Goal: Task Accomplishment & Management: Manage account settings

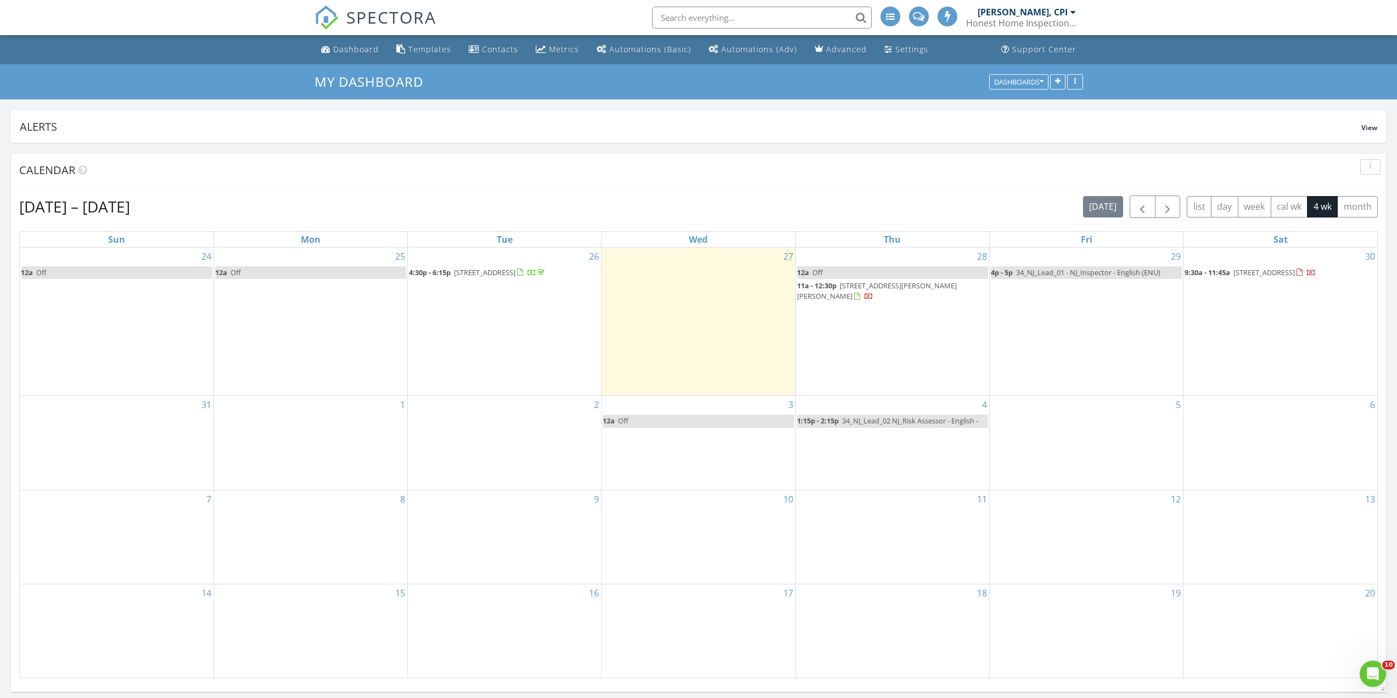
click at [1285, 274] on span "48 Liberty St, West Orange 07052" at bounding box center [1263, 272] width 61 height 10
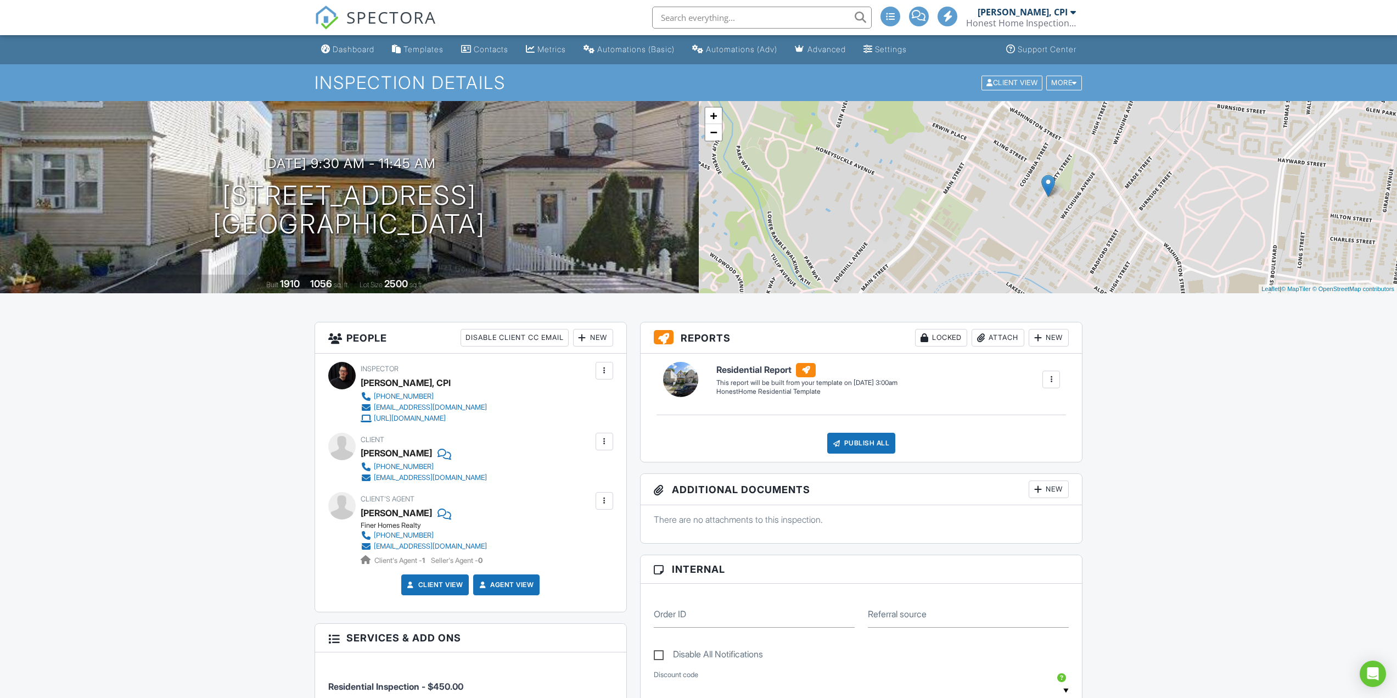
click at [599, 506] on div at bounding box center [604, 500] width 11 height 11
click at [612, 444] on div at bounding box center [605, 442] width 18 height 18
click at [571, 476] on li "Edit" at bounding box center [579, 474] width 56 height 27
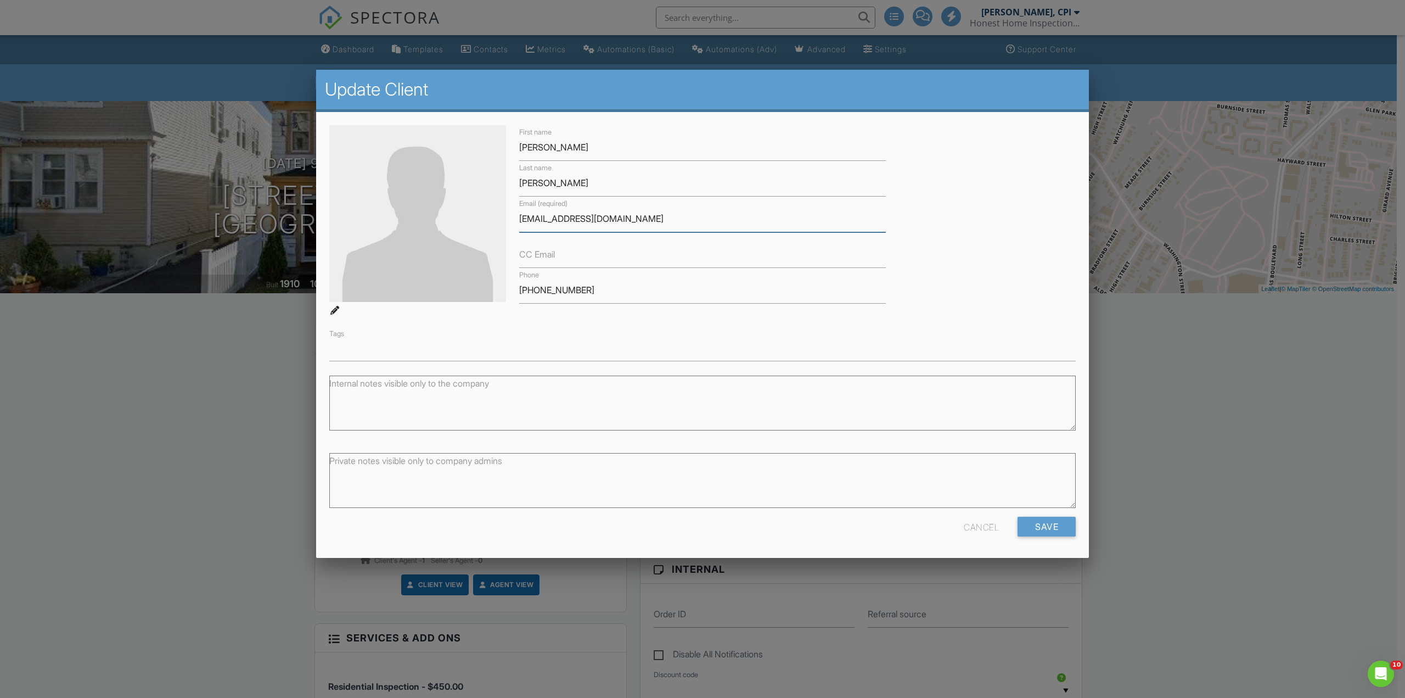
click at [600, 215] on input "[EMAIL_ADDRESS][DOMAIN_NAME]" at bounding box center [702, 218] width 367 height 27
click at [593, 220] on input "[EMAIL_ADDRESS][DOMAIN_NAME]" at bounding box center [702, 218] width 367 height 27
type input "[EMAIL_ADDRESS][DOMAIN_NAME]"
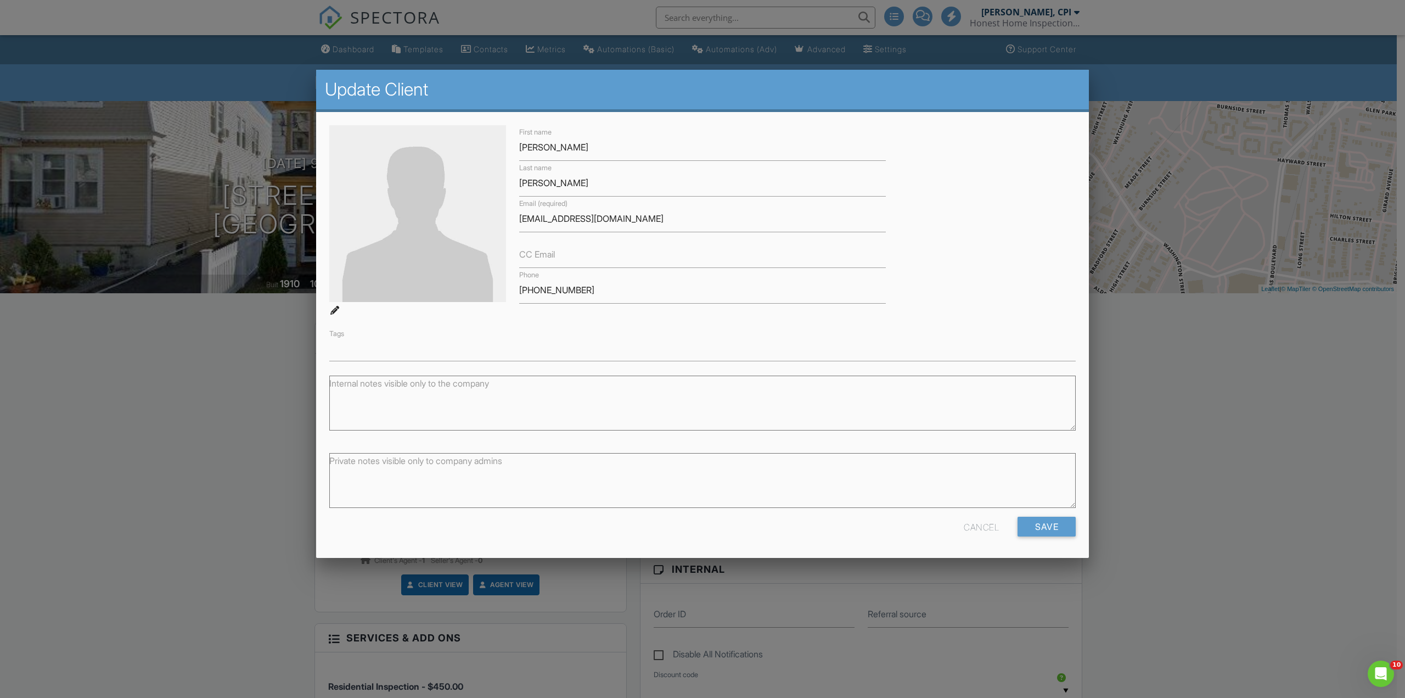
click at [1007, 194] on div "First name Pierre Last name Henry Email (required) lemacho2000@yahoo.com CC Ema…" at bounding box center [703, 243] width 760 height 236
click at [1042, 521] on input "Save" at bounding box center [1047, 526] width 58 height 20
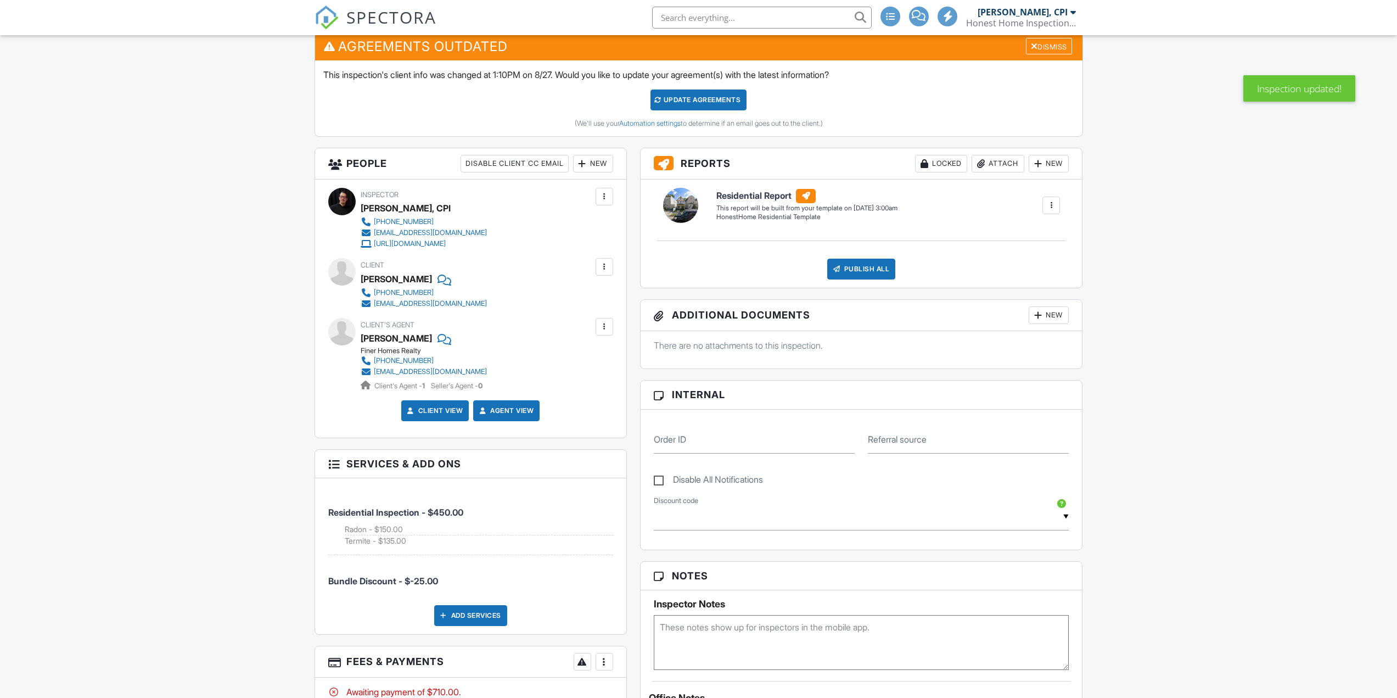
scroll to position [165, 0]
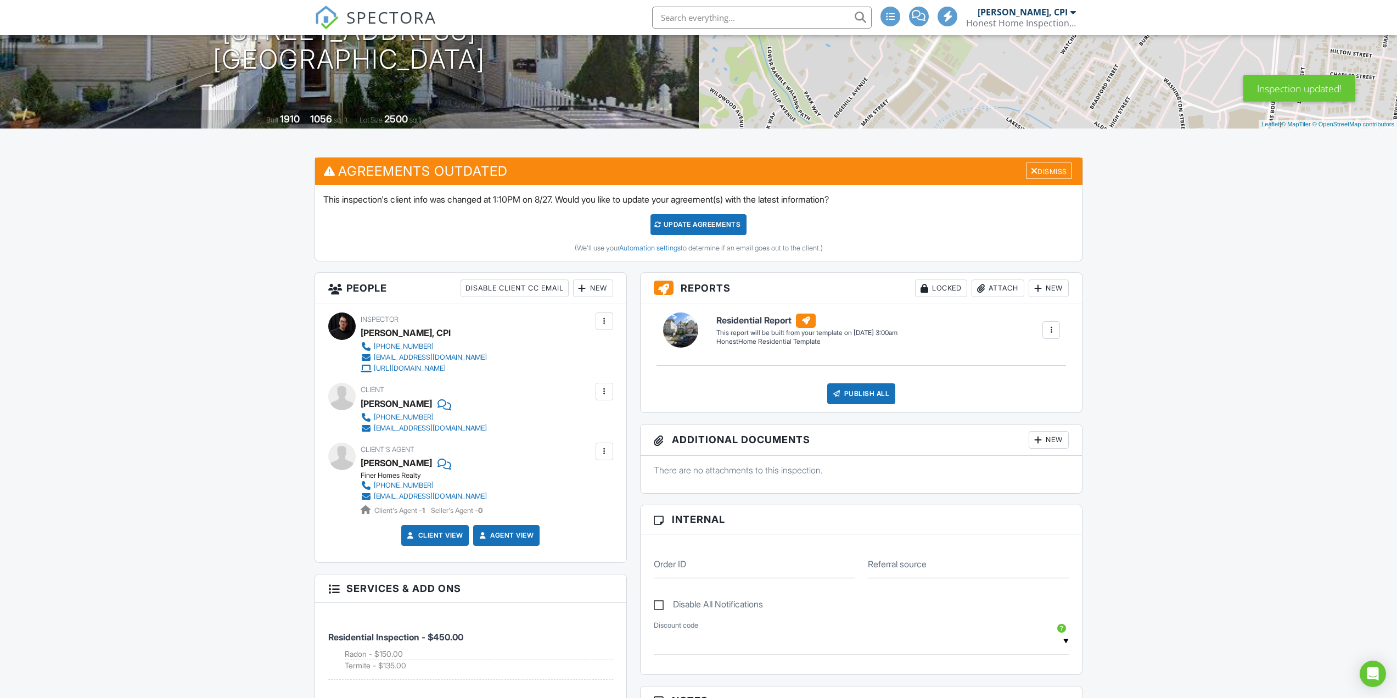
drag, startPoint x: 715, startPoint y: 221, endPoint x: 863, endPoint y: 251, distance: 151.8
click at [715, 221] on div "Update Agreements" at bounding box center [698, 224] width 96 height 21
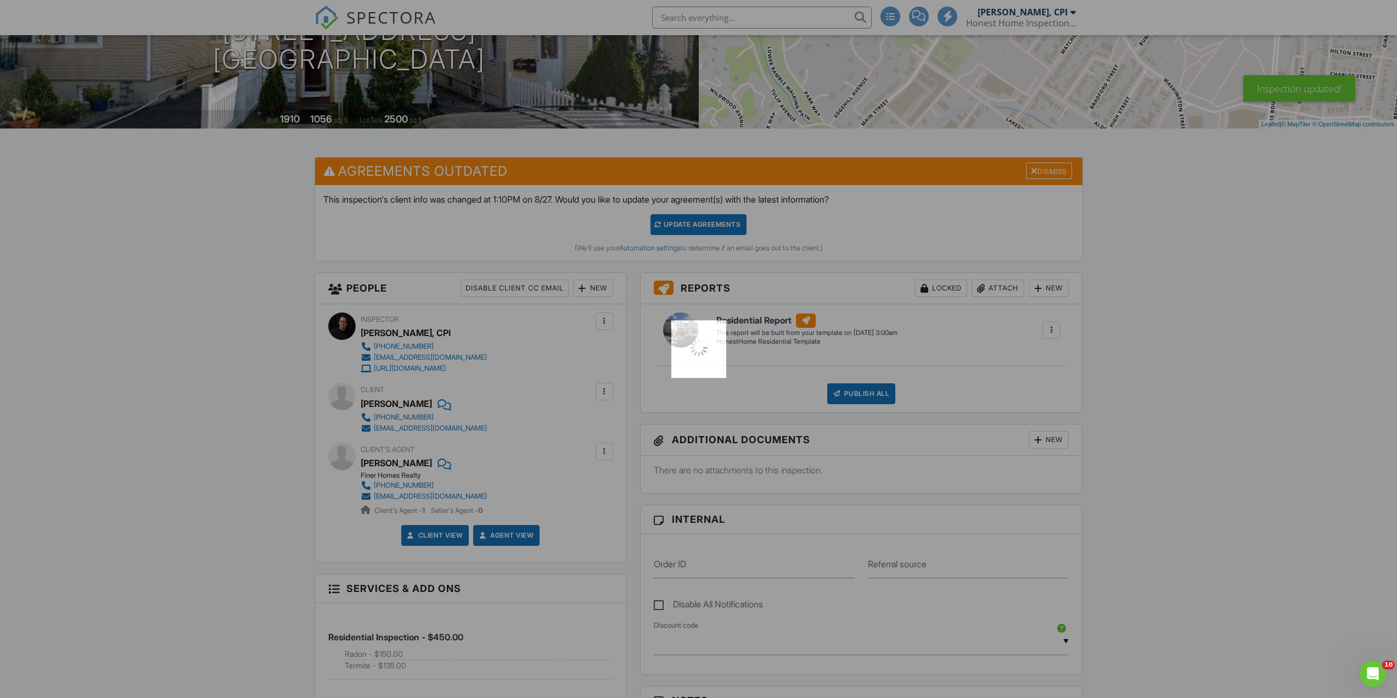
scroll to position [0, 0]
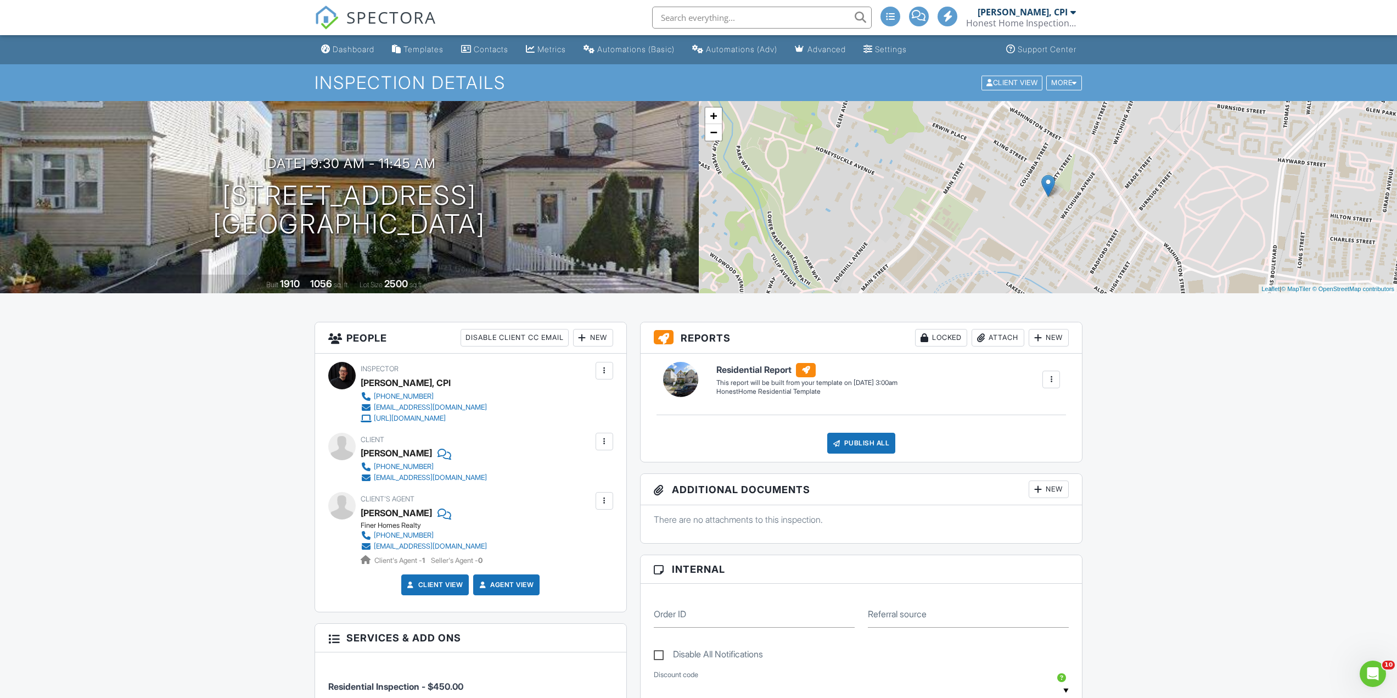
scroll to position [329, 0]
